Goal: Information Seeking & Learning: Find specific fact

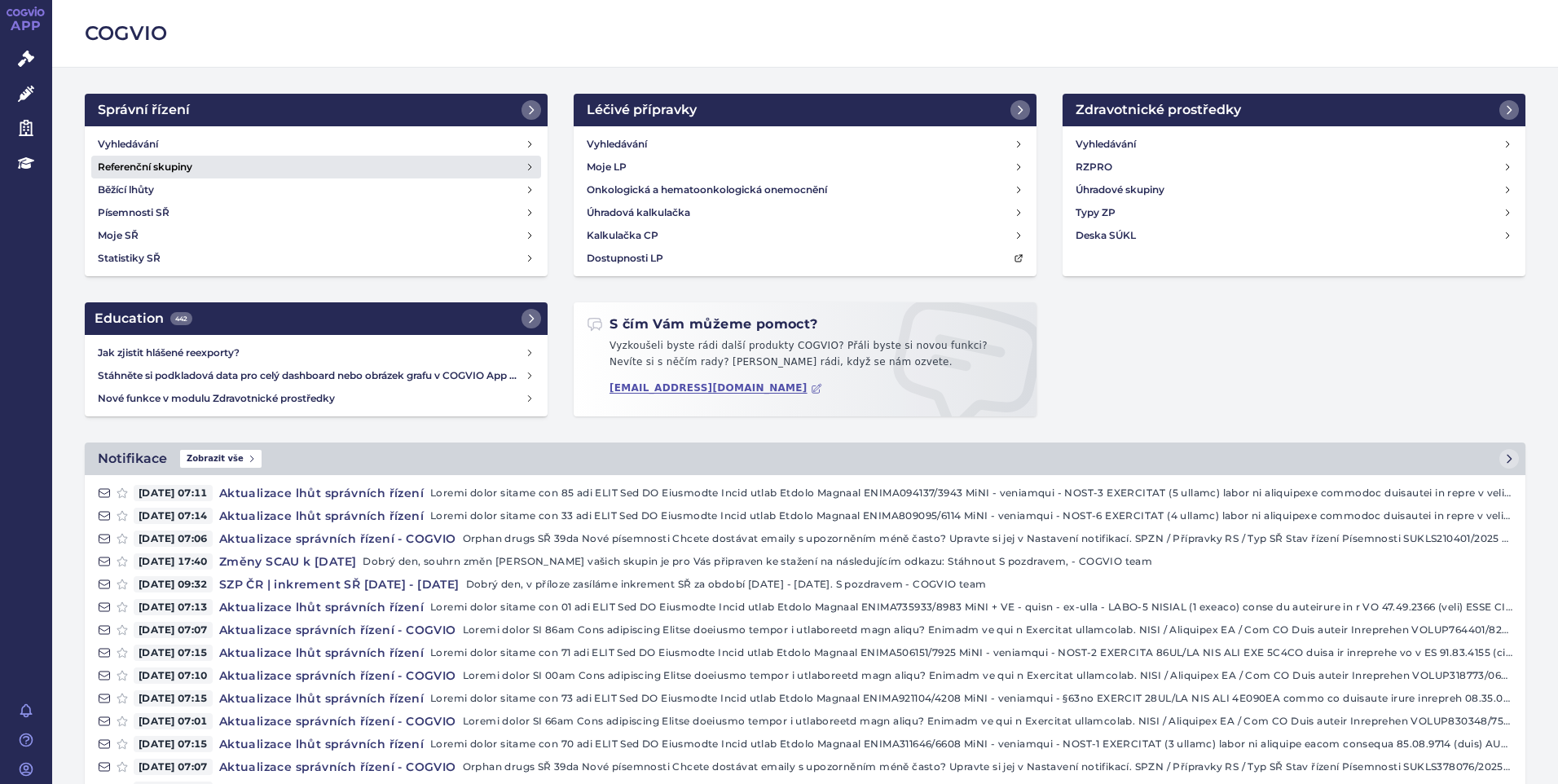
click at [286, 158] on link "Referenční skupiny" at bounding box center [316, 167] width 450 height 23
click at [285, 149] on link "Vyhledávání" at bounding box center [316, 144] width 450 height 23
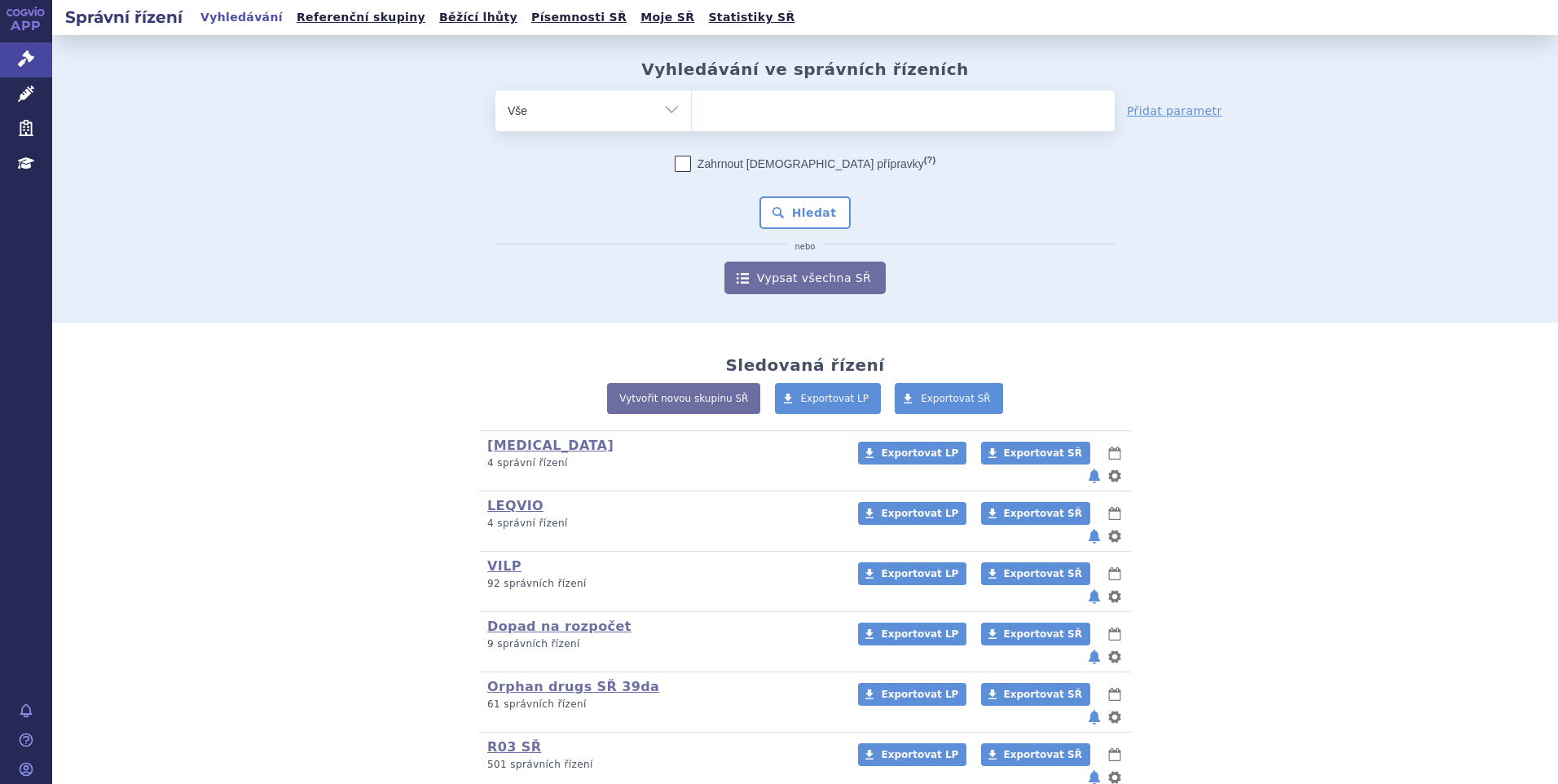
click at [723, 120] on ul at bounding box center [903, 107] width 423 height 35
click at [691, 120] on select at bounding box center [691, 110] width 1 height 41
paste input "SUKLS370249/2025"
type input "SUKLS370249/2025"
select select "SUKLS370249/2025"
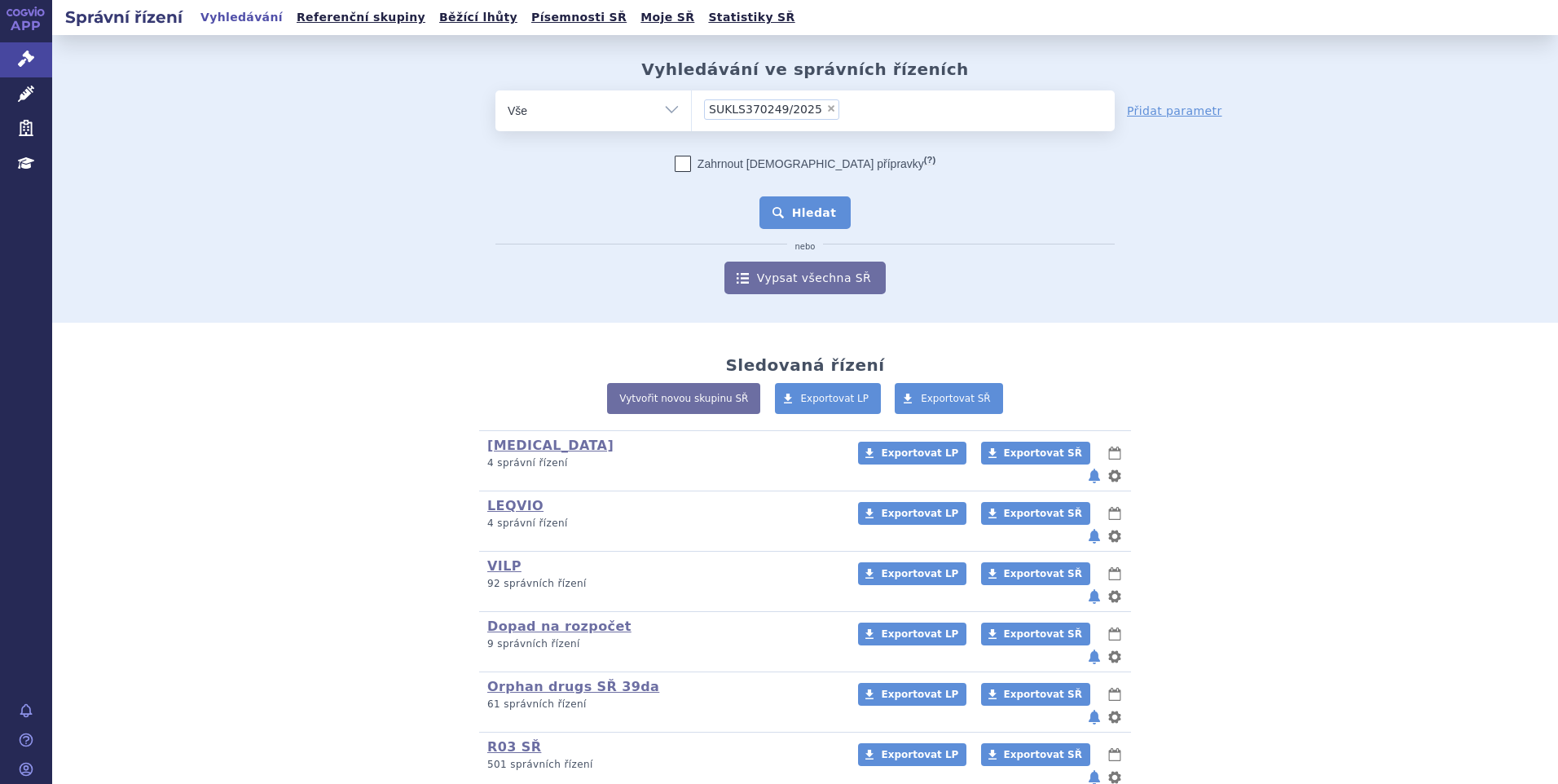
click at [791, 210] on button "Hledat" at bounding box center [806, 212] width 92 height 33
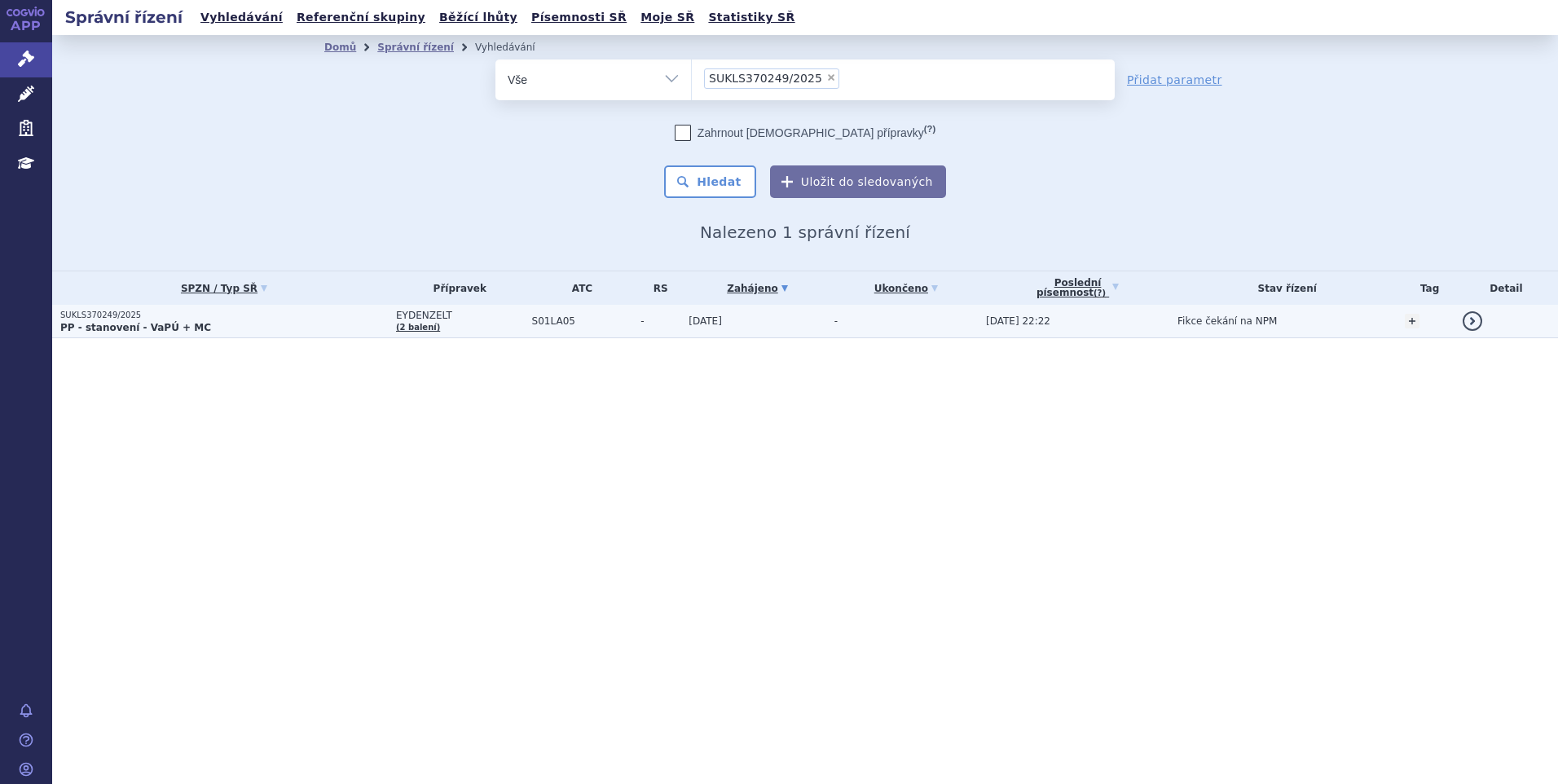
drag, startPoint x: 0, startPoint y: 0, endPoint x: 266, endPoint y: 312, distance: 410.0
click at [266, 312] on p "SUKLS370249/2025" at bounding box center [224, 315] width 328 height 12
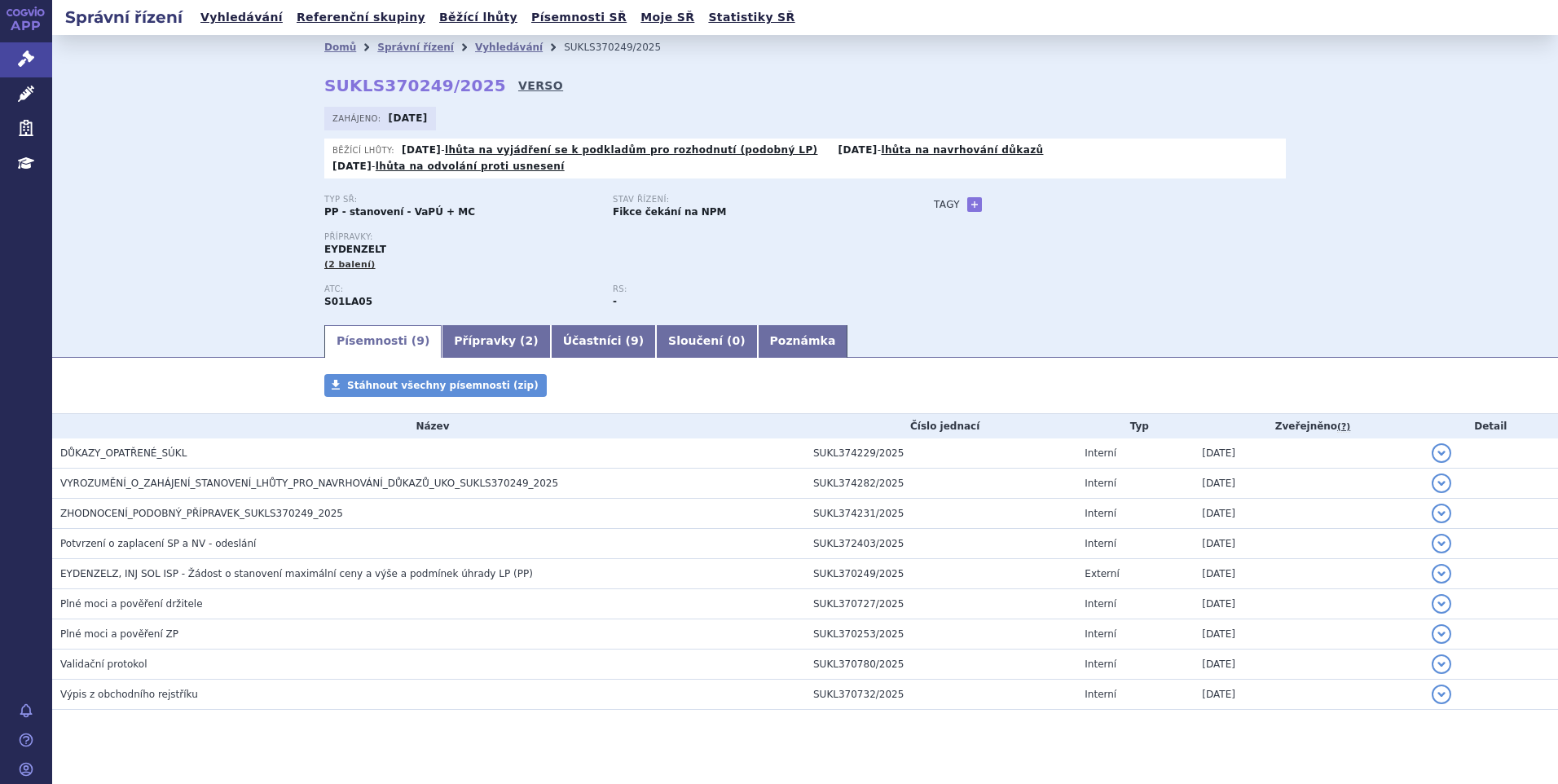
click at [518, 87] on link "VERSO" at bounding box center [540, 85] width 45 height 16
click at [483, 55] on li "Vyhledávání" at bounding box center [520, 48] width 89 height 25
click at [484, 52] on link "Vyhledávání" at bounding box center [509, 47] width 67 height 12
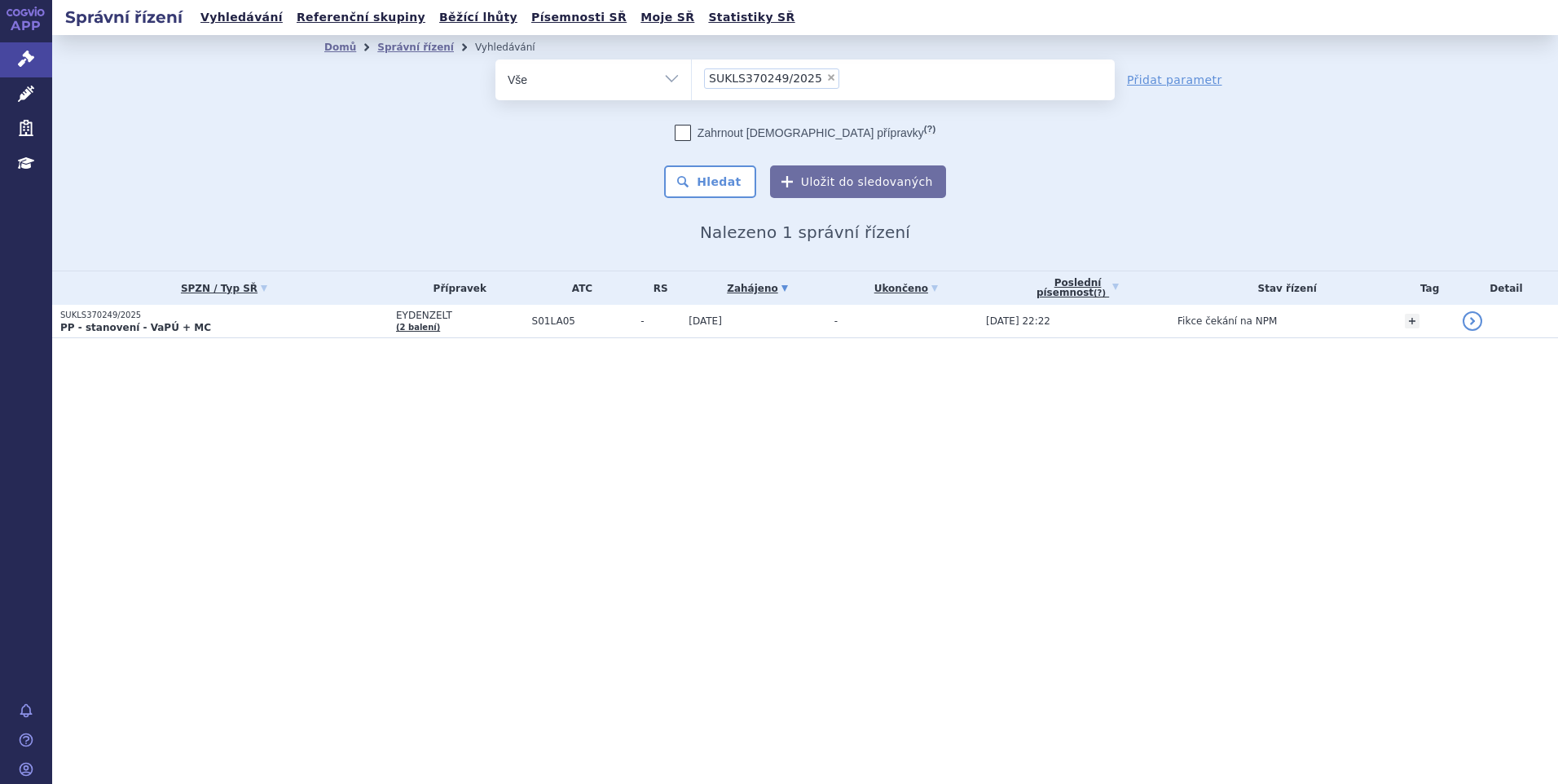
click at [826, 73] on span "×" at bounding box center [830, 77] width 10 height 10
click at [691, 73] on select "SUKLS370249/2025" at bounding box center [691, 79] width 1 height 41
select select
type input "SUKLS309877/2024"
select select "SUKLS309877/2024"
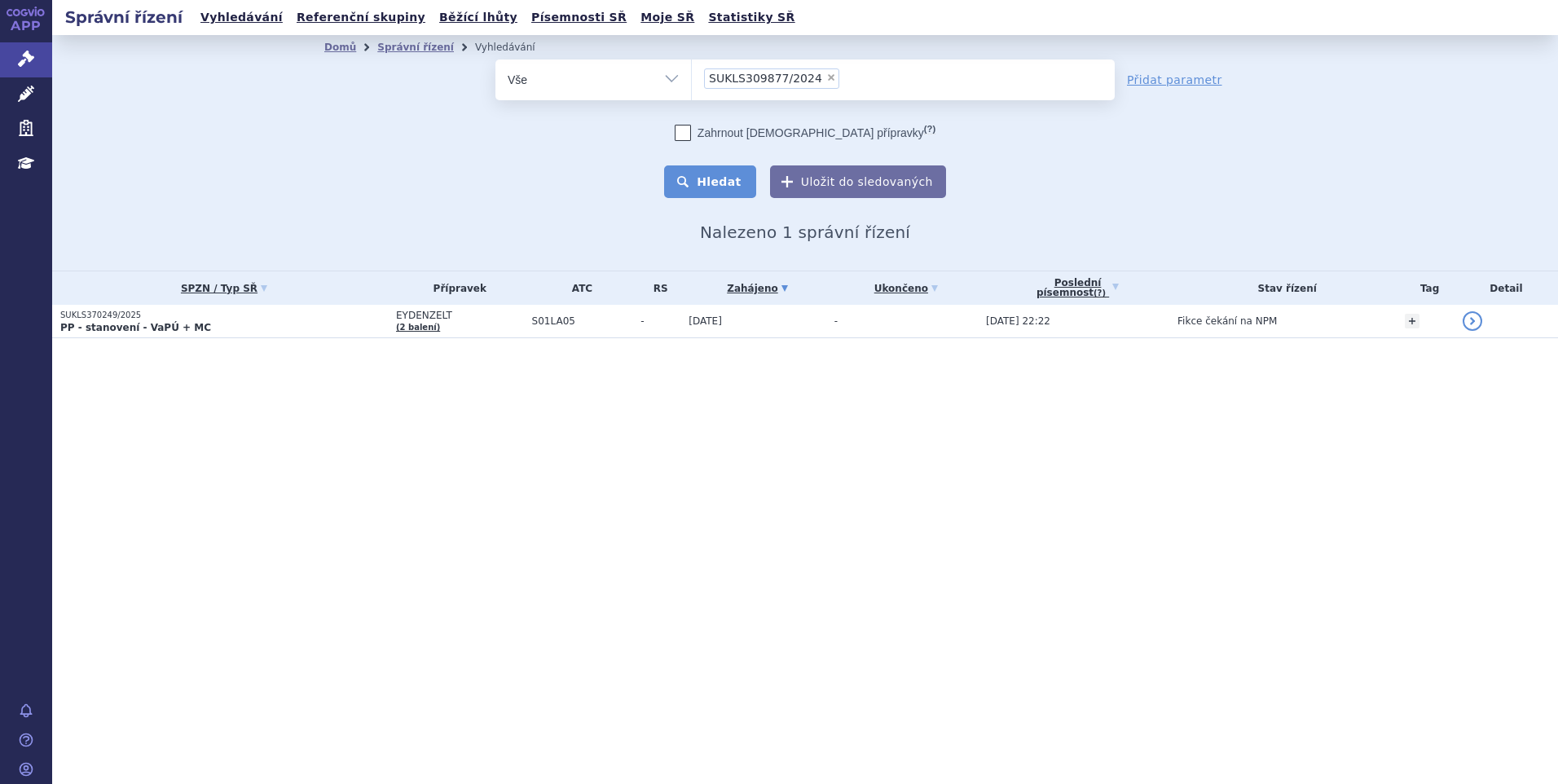
click at [692, 187] on button "Hledat" at bounding box center [710, 181] width 92 height 33
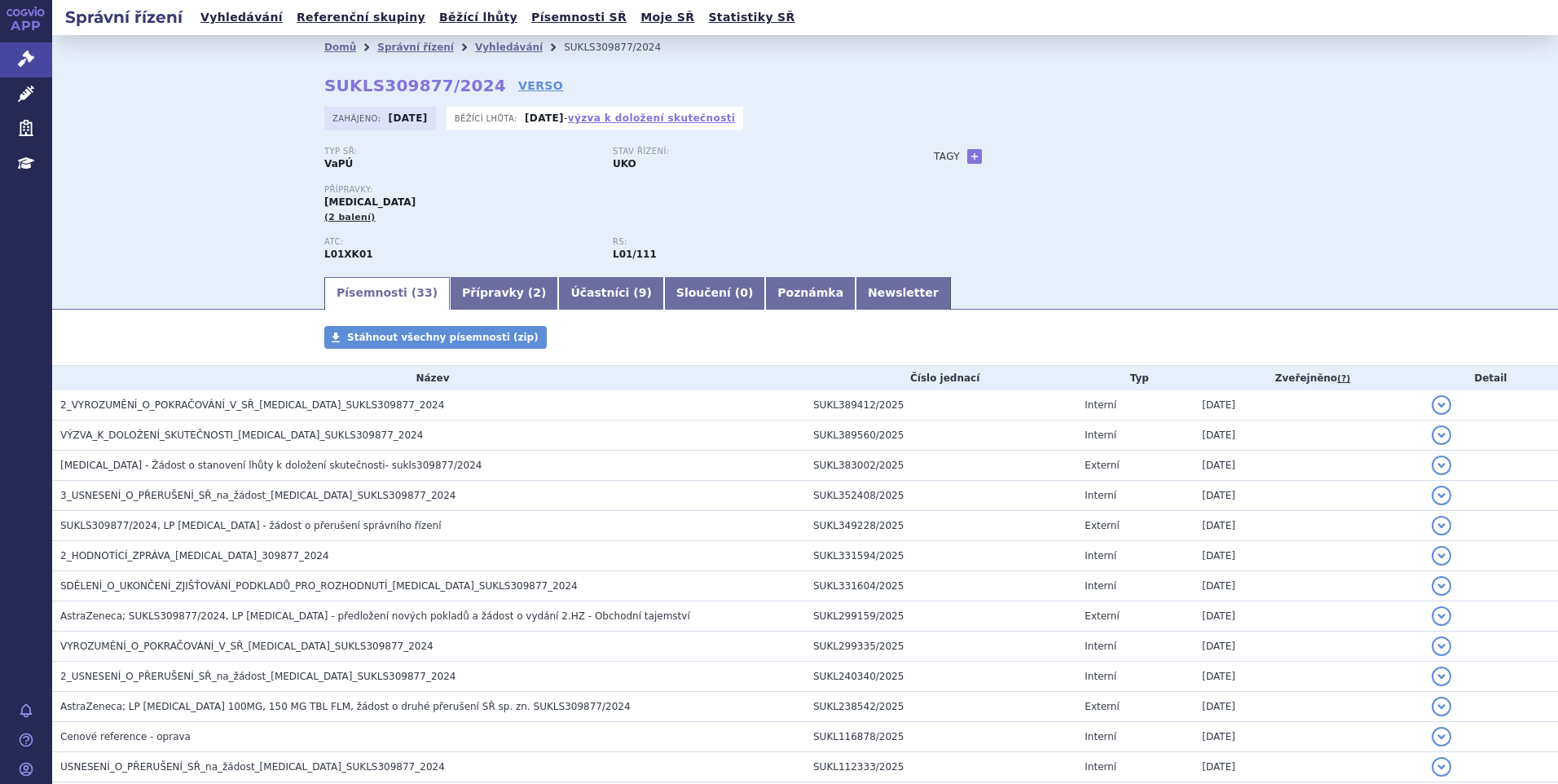
click at [654, 115] on link "výzva k doložení skutečnosti" at bounding box center [652, 118] width 168 height 12
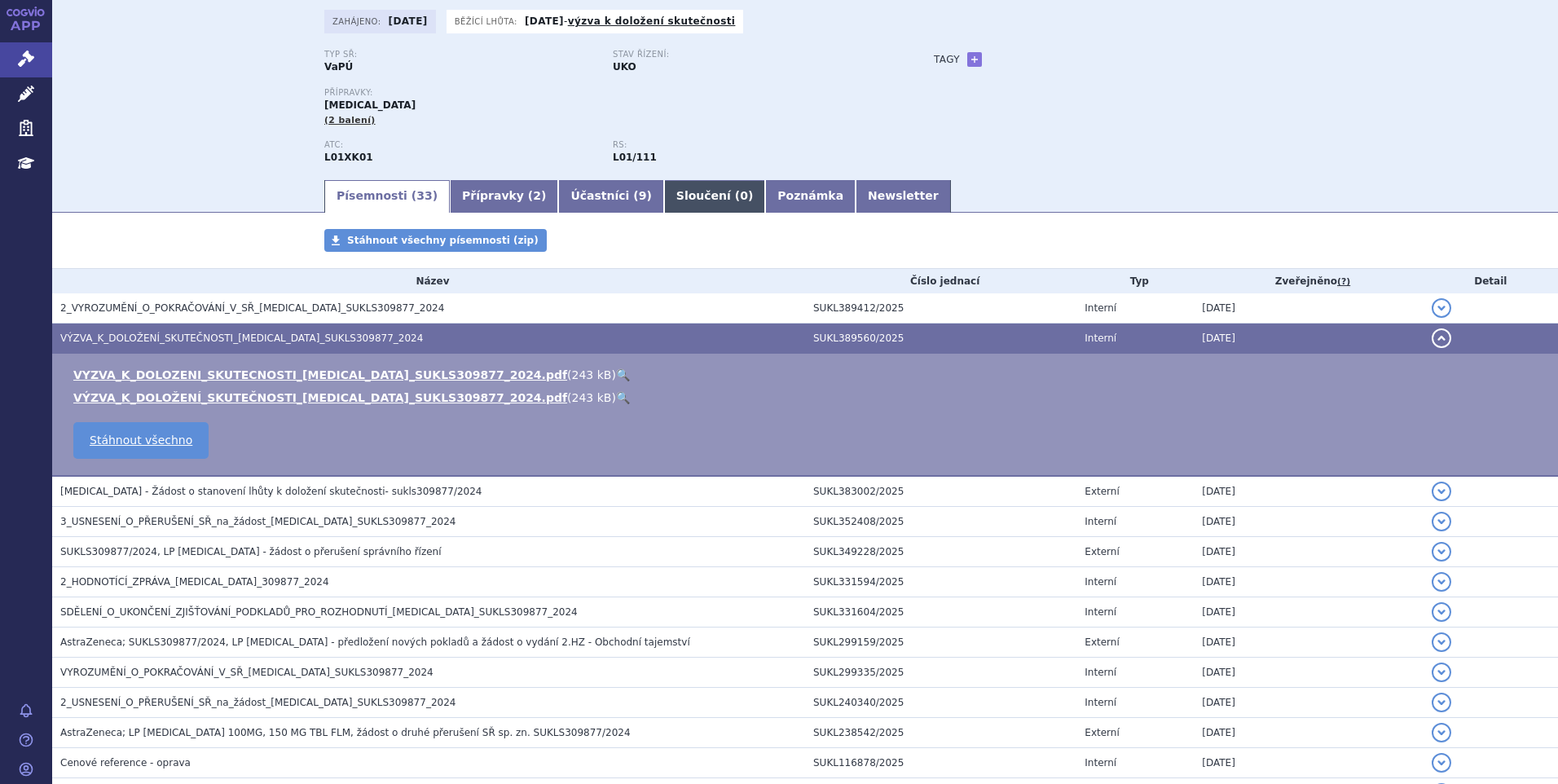
scroll to position [95, 0]
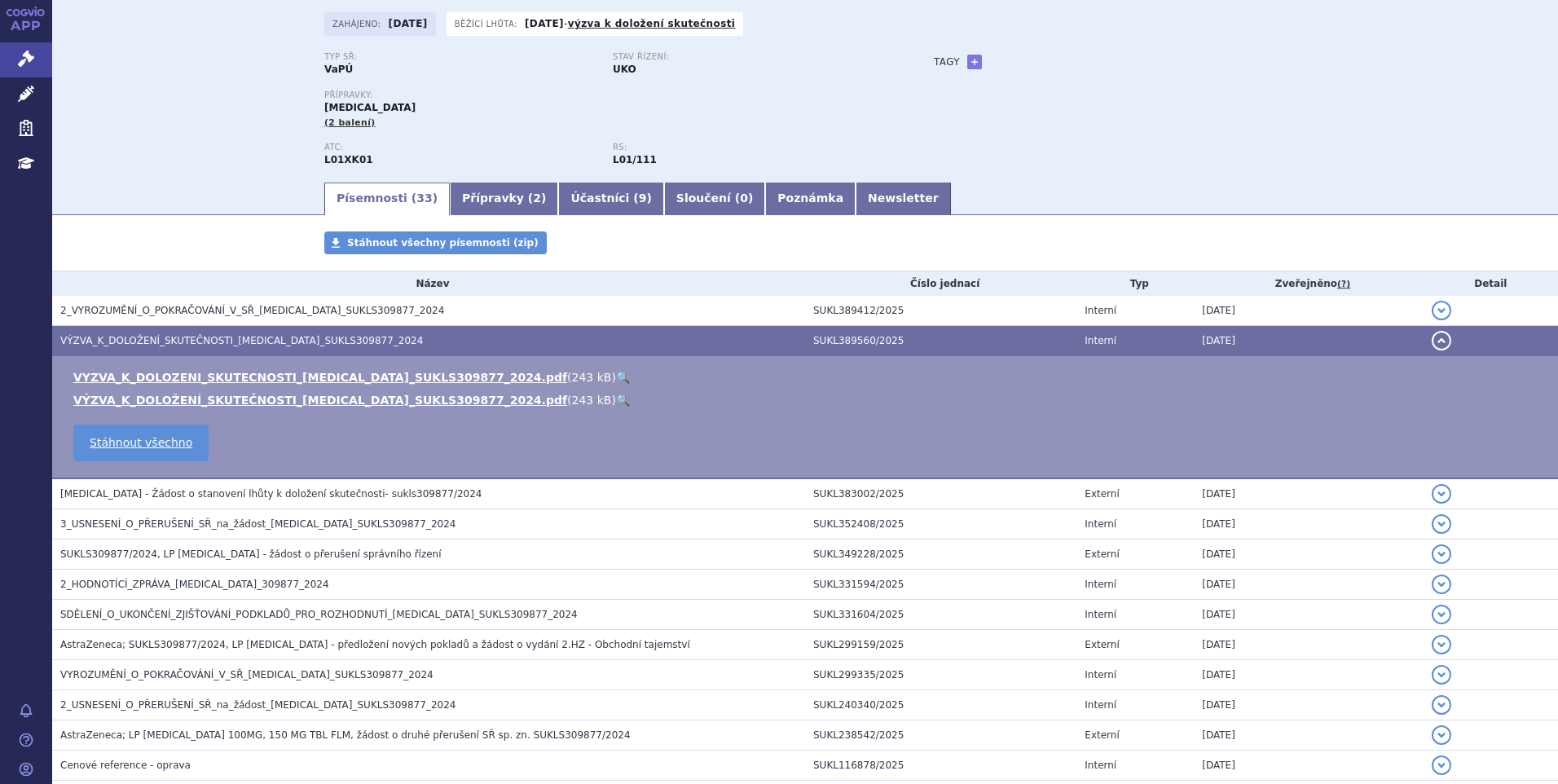
click at [616, 376] on link "🔍" at bounding box center [623, 377] width 14 height 13
